Goal: Task Accomplishment & Management: Manage account settings

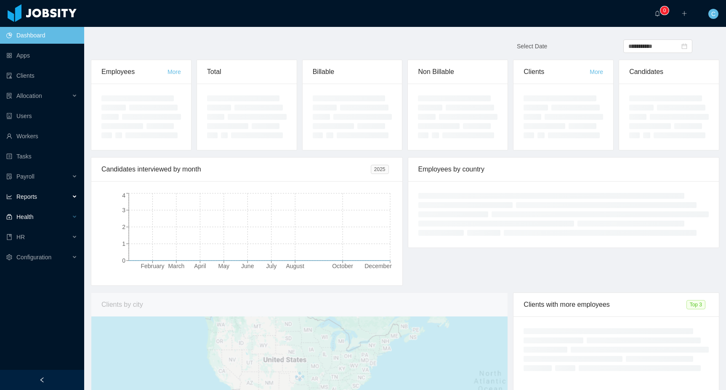
drag, startPoint x: 54, startPoint y: 204, endPoint x: 50, endPoint y: 250, distance: 46.4
click at [54, 204] on div "Reports" at bounding box center [42, 196] width 84 height 17
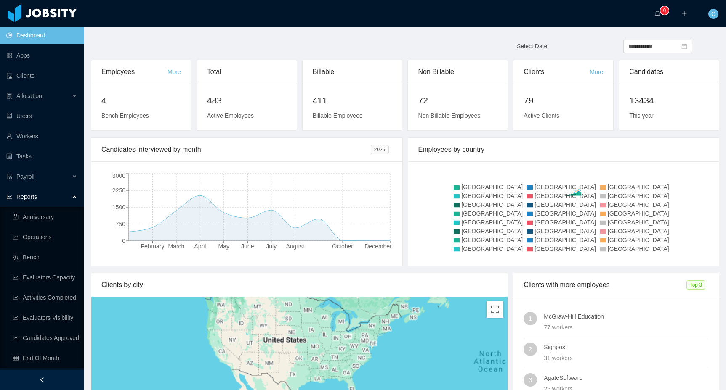
click at [59, 195] on div "Reports" at bounding box center [42, 196] width 84 height 17
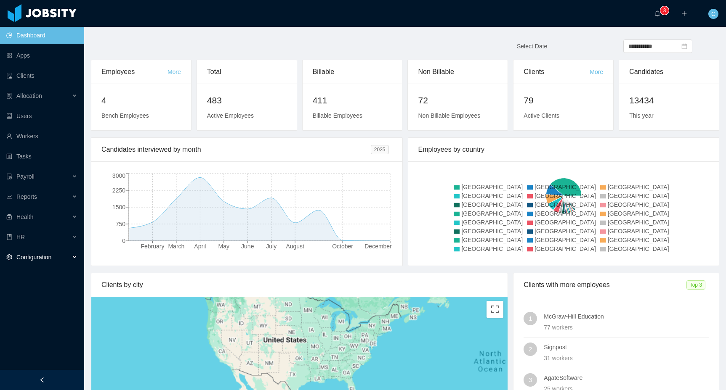
click at [52, 261] on div "Configuration" at bounding box center [42, 257] width 84 height 17
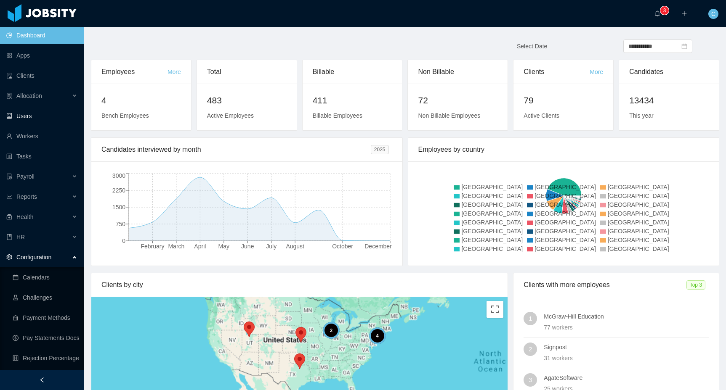
click at [35, 117] on link "Users" at bounding box center [41, 116] width 71 height 17
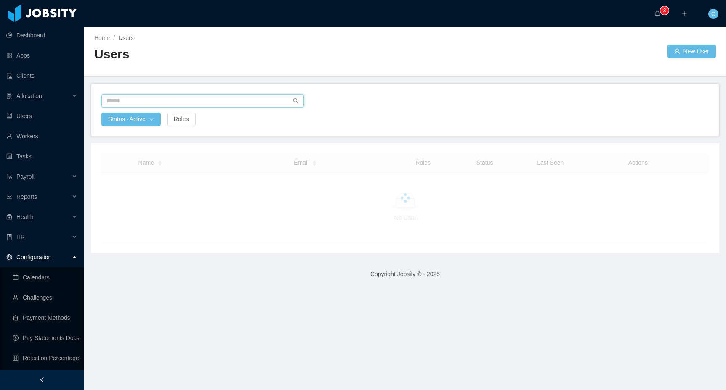
click at [189, 102] on input "text" at bounding box center [202, 100] width 202 height 13
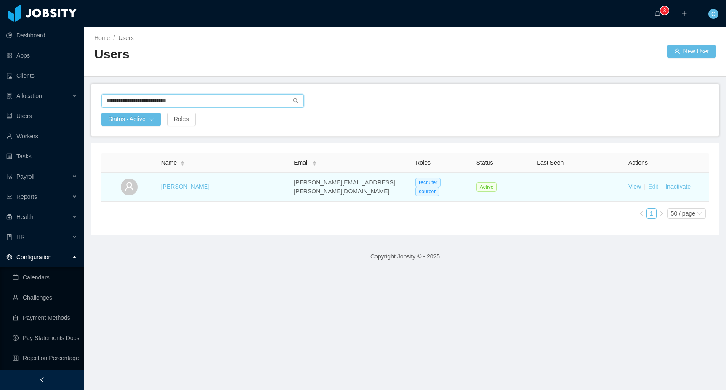
type input "**********"
click at [651, 186] on link "Edit" at bounding box center [653, 186] width 10 height 7
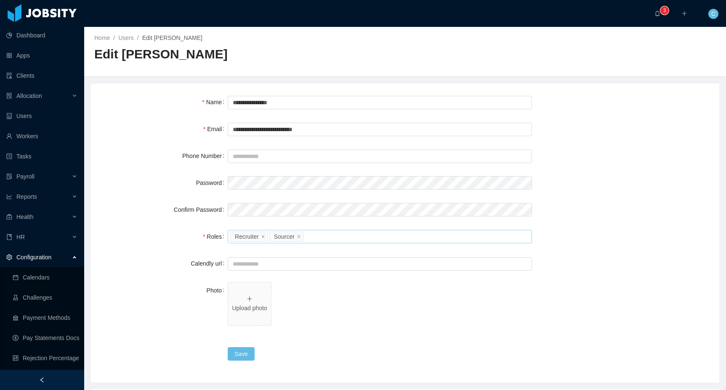
click at [316, 241] on div "Please select the roles Recruiter Sourcer" at bounding box center [378, 237] width 297 height 13
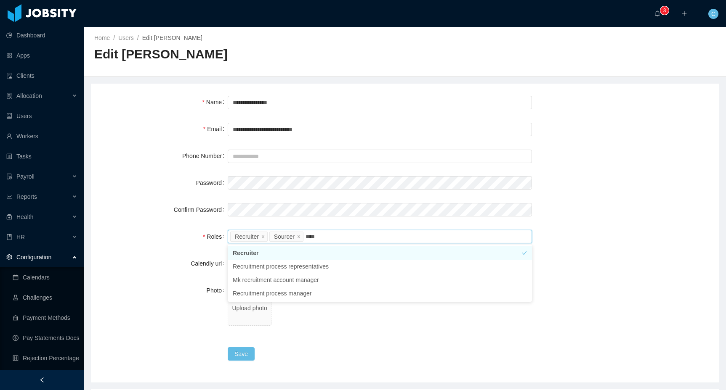
type input "*****"
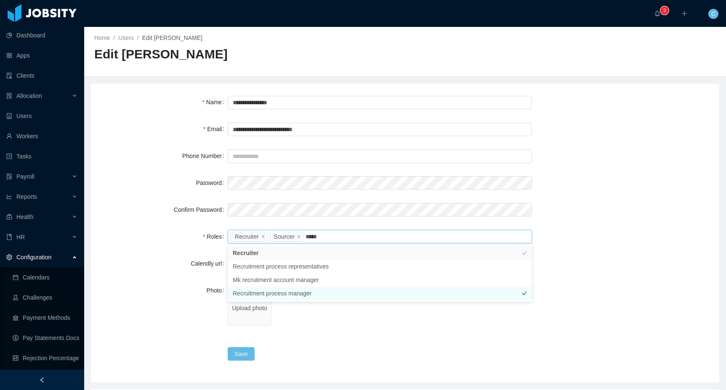
click at [286, 294] on li "Recruitment process manager" at bounding box center [380, 293] width 304 height 13
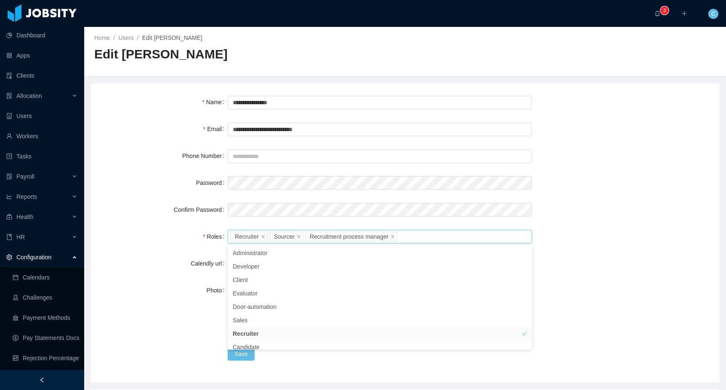
click at [146, 301] on div "Photo Upload photo" at bounding box center [405, 308] width 608 height 53
click at [242, 350] on button "Save" at bounding box center [241, 353] width 27 height 13
